Goal: Task Accomplishment & Management: Manage account settings

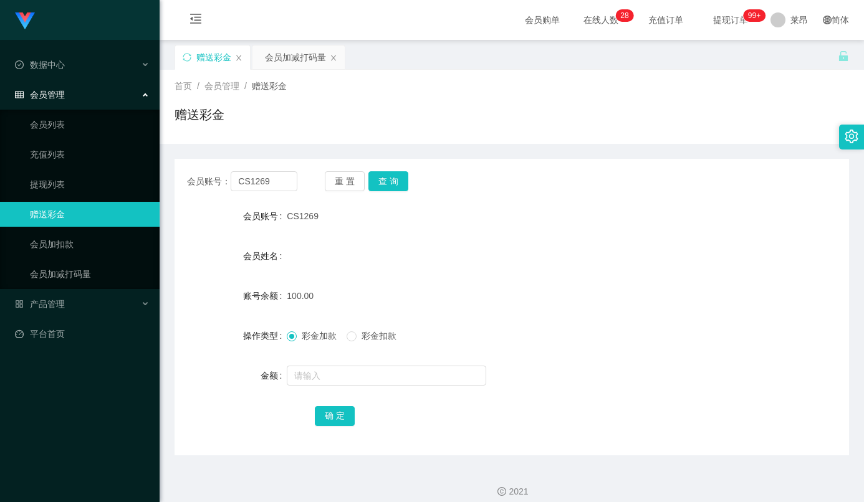
click at [568, 229] on div "CS1269" at bounding box center [483, 216] width 393 height 25
click at [260, 176] on input "CS1269" at bounding box center [264, 181] width 67 height 20
paste input "yyJimmygmailcom"
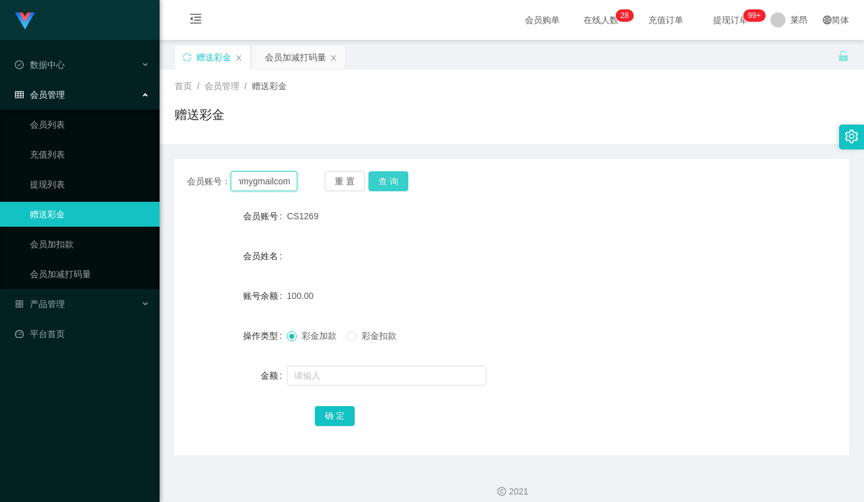
type input "yyJimmygmailcom"
click at [388, 184] on button "查 询" at bounding box center [388, 181] width 40 height 20
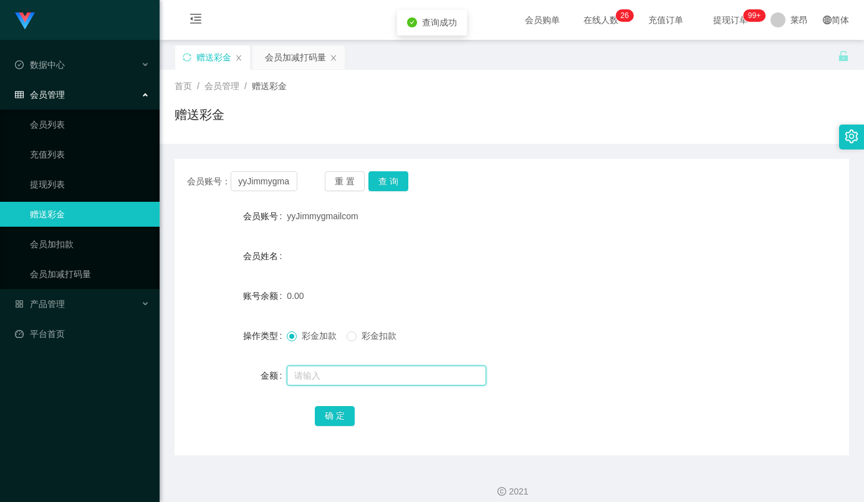
click at [328, 386] on input "text" at bounding box center [386, 376] width 199 height 20
type input "100"
click at [315, 424] on button "确 定" at bounding box center [335, 416] width 40 height 20
click at [553, 244] on form "会员账号 yyJimmygmailcom 会员姓名 账号余额 100.00 操作类型 彩金加款 彩金扣款 金额 确 定" at bounding box center [511, 316] width 674 height 224
drag, startPoint x: 605, startPoint y: 207, endPoint x: 515, endPoint y: 22, distance: 205.1
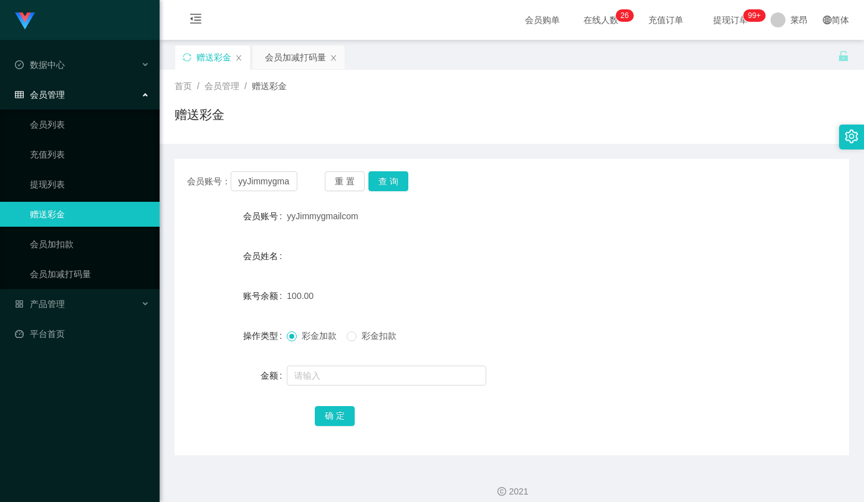
click at [577, 191] on div "会员账号： yyJimmygmailcom 重 置 查 询 会员账号 yyJimmygmailcom 会员姓名 账号余额 100.00 操作类型 彩金加款 彩…" at bounding box center [511, 307] width 674 height 297
